Goal: Information Seeking & Learning: Learn about a topic

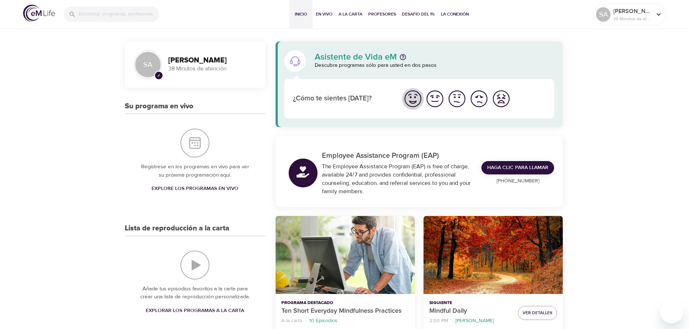
click at [414, 100] on img "Me siento bien" at bounding box center [413, 99] width 20 height 20
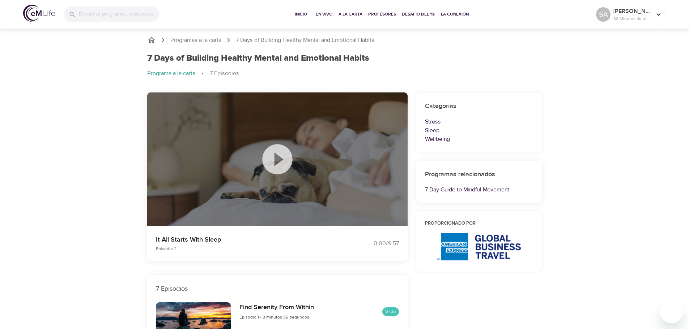
click at [276, 158] on icon at bounding box center [277, 159] width 36 height 36
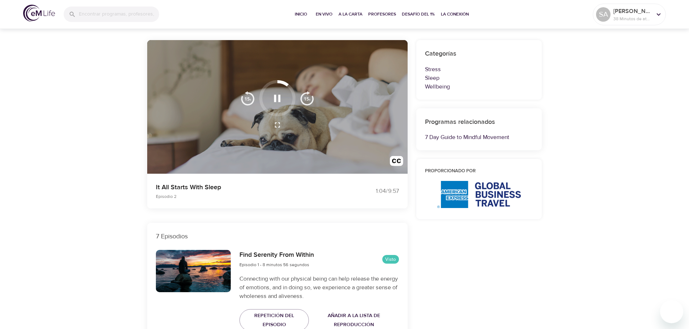
scroll to position [36, 0]
